Goal: Navigation & Orientation: Go to known website

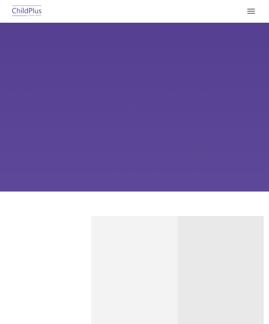
click at [248, 7] on button "button" at bounding box center [250, 11] width 15 height 11
click at [251, 12] on button "button" at bounding box center [250, 11] width 15 height 11
click at [255, 7] on button "button" at bounding box center [250, 11] width 15 height 11
click at [255, 10] on button "button" at bounding box center [250, 11] width 15 height 11
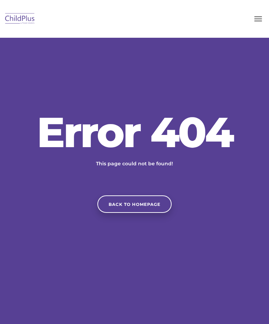
click at [160, 213] on link "Back to homepage" at bounding box center [134, 204] width 74 height 17
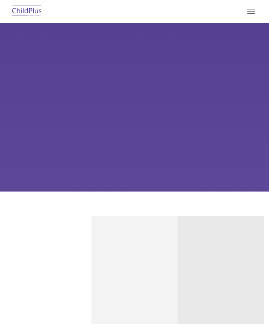
click at [256, 10] on button "button" at bounding box center [250, 11] width 15 height 11
click at [249, 14] on button "button" at bounding box center [250, 11] width 15 height 11
